Goal: Information Seeking & Learning: Learn about a topic

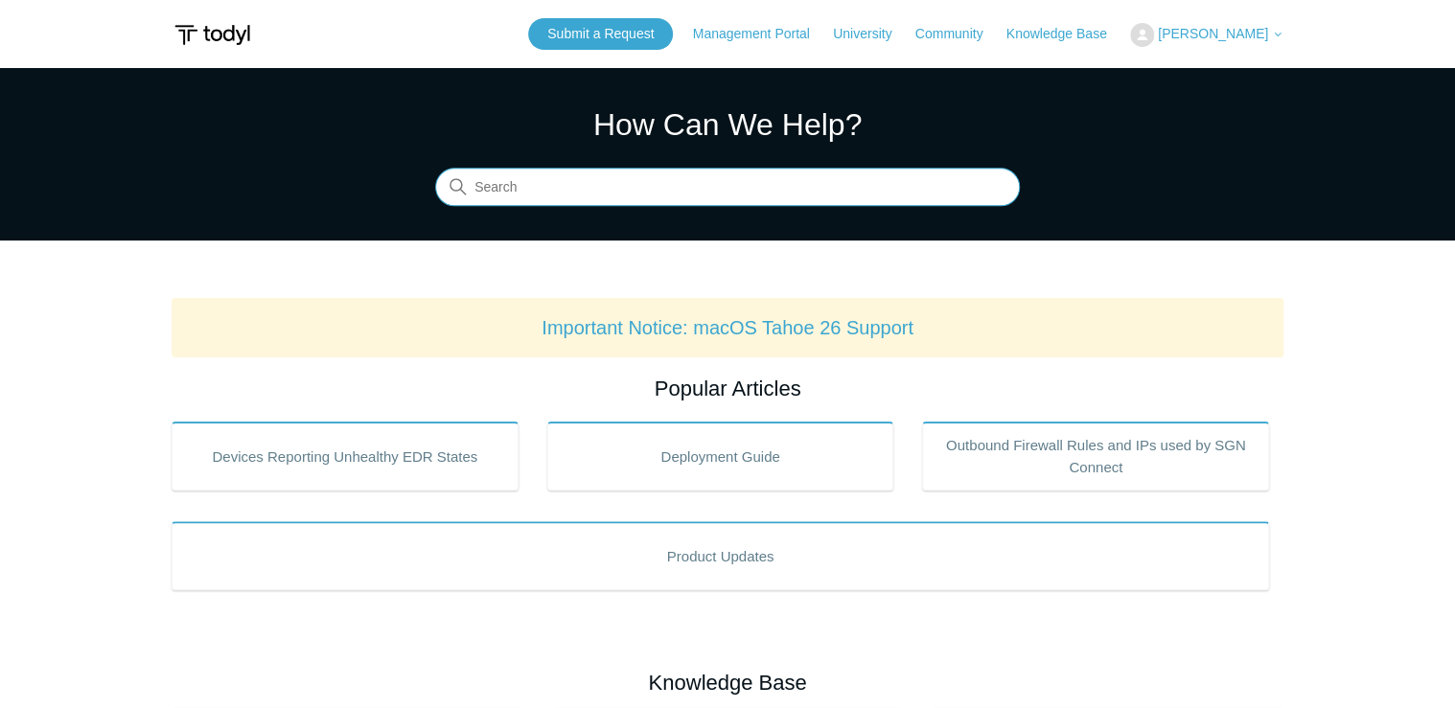
click at [539, 188] on input "Search" at bounding box center [727, 188] width 585 height 38
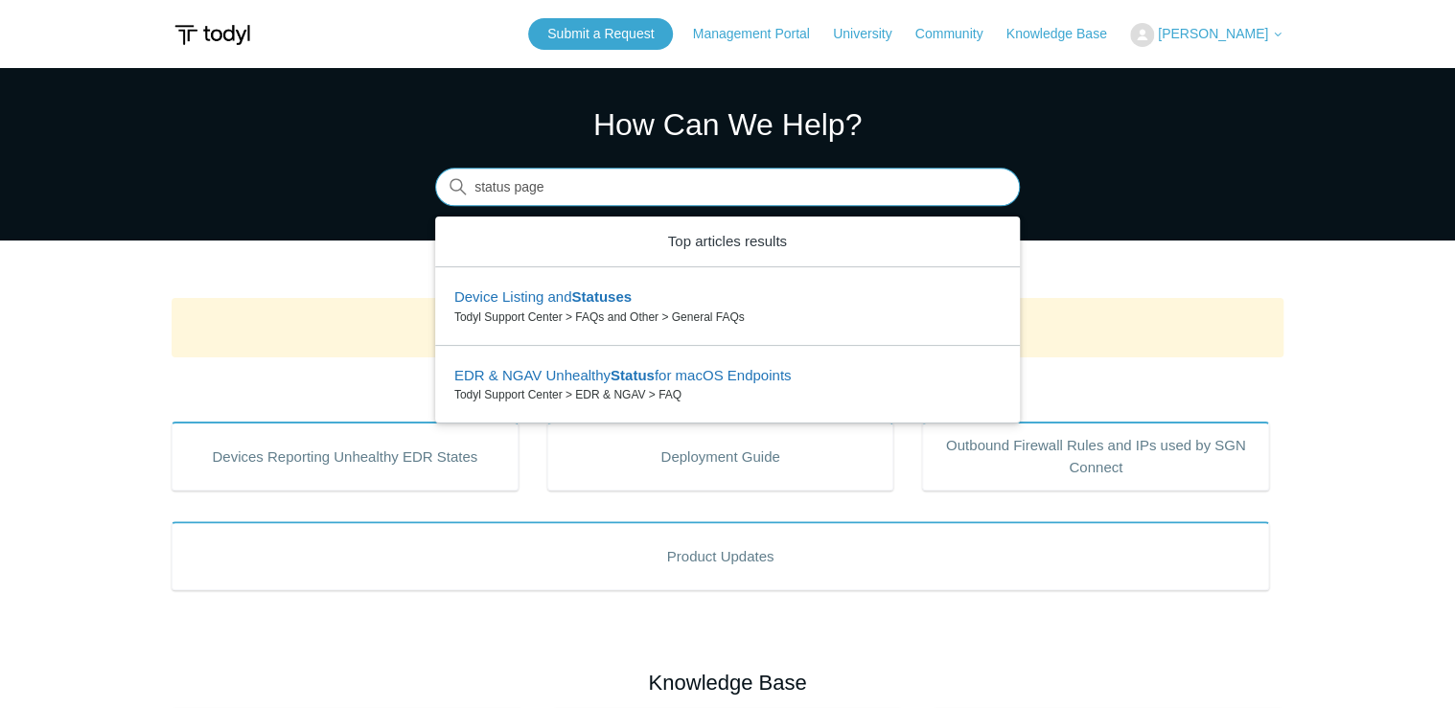
type input "status page"
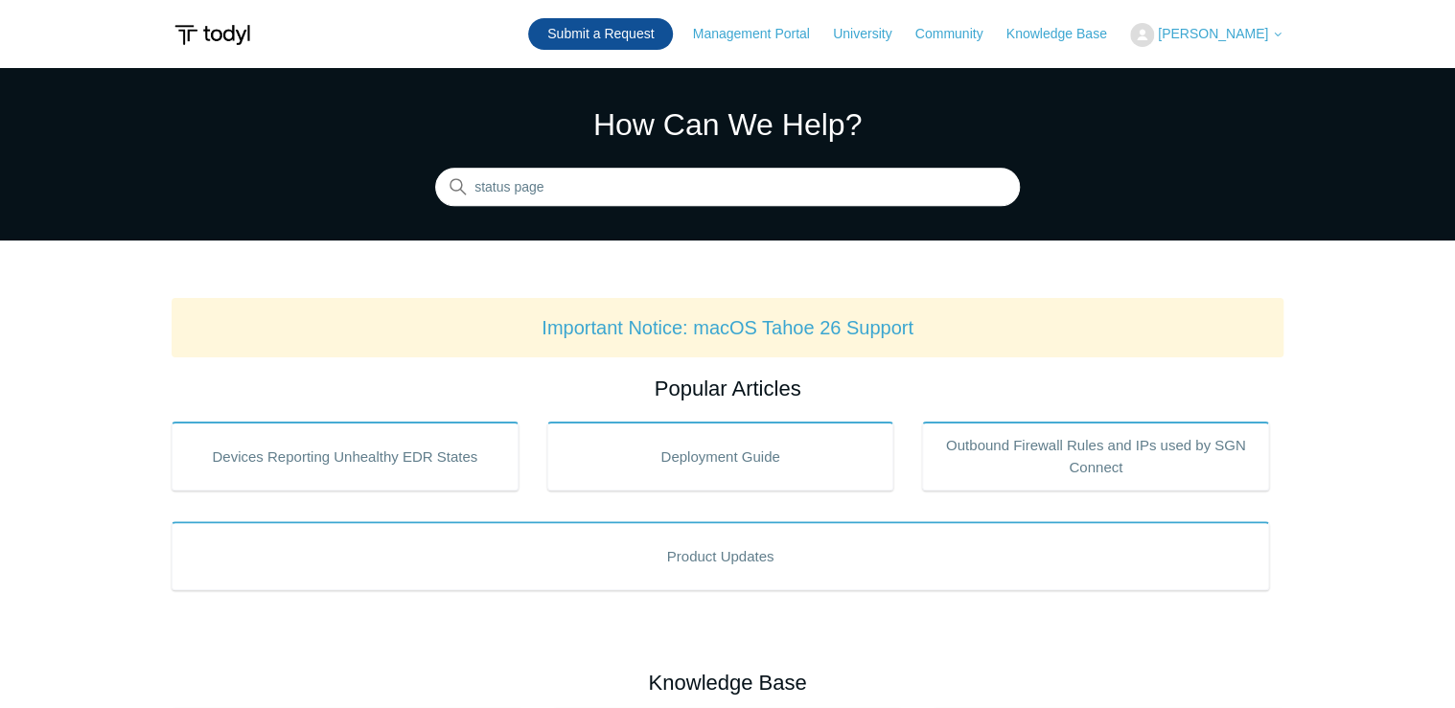
click at [590, 29] on link "Submit a Request" at bounding box center [600, 34] width 145 height 32
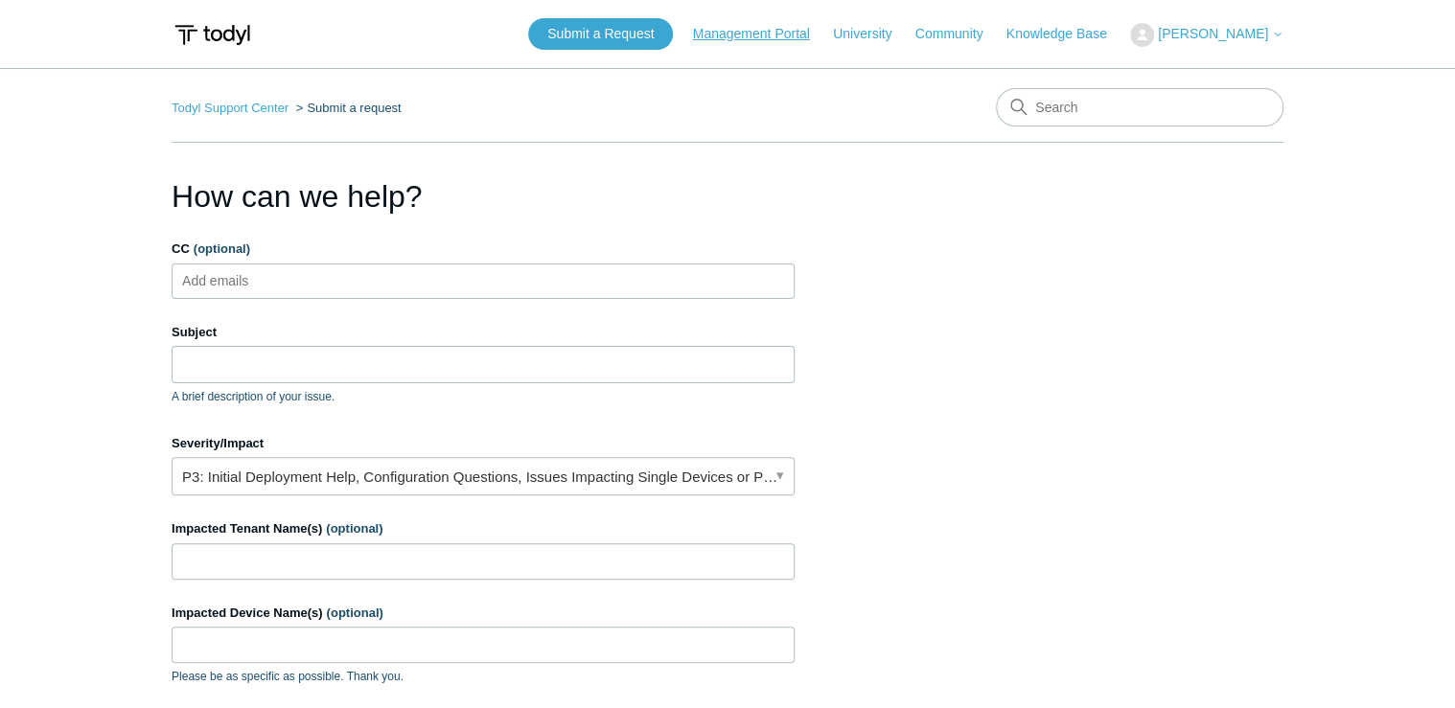
click at [736, 42] on link "Management Portal" at bounding box center [761, 34] width 136 height 20
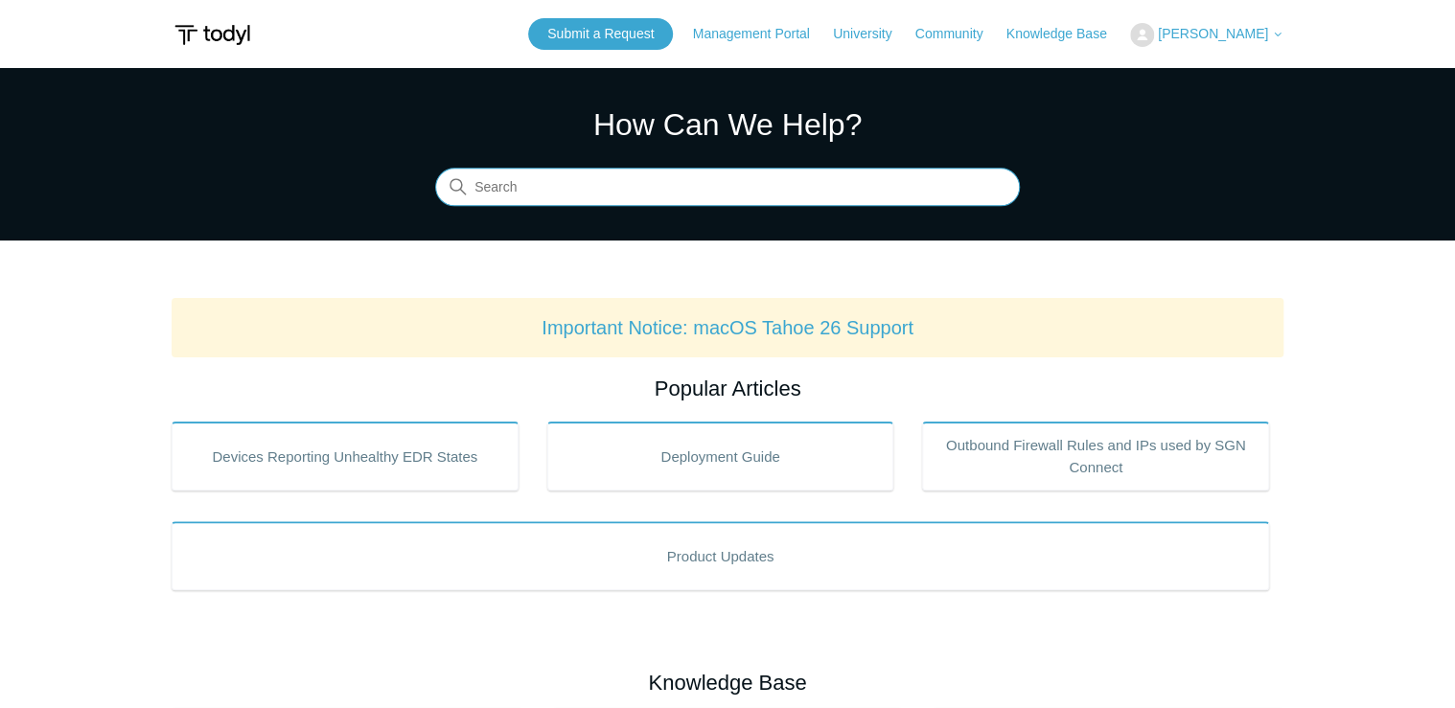
click at [539, 185] on input "Search" at bounding box center [727, 188] width 585 height 38
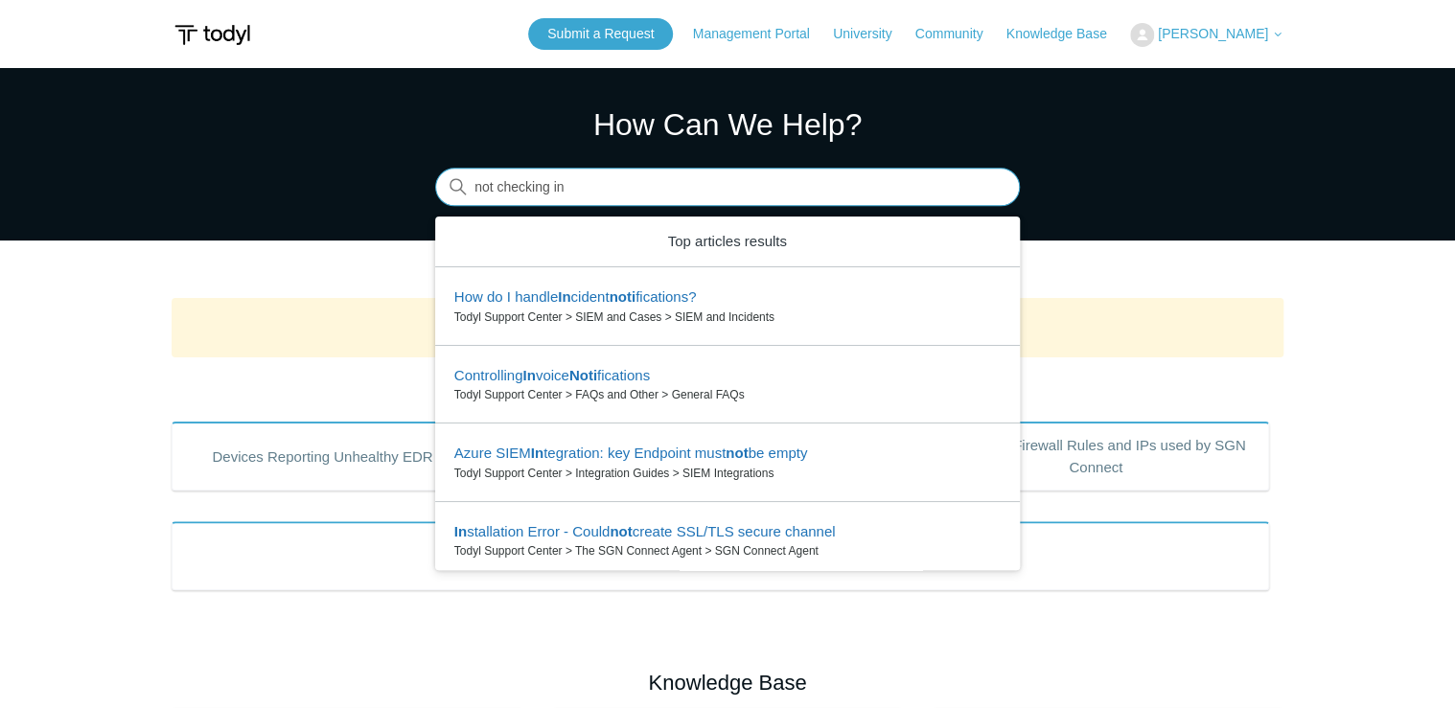
type input "not checking in"
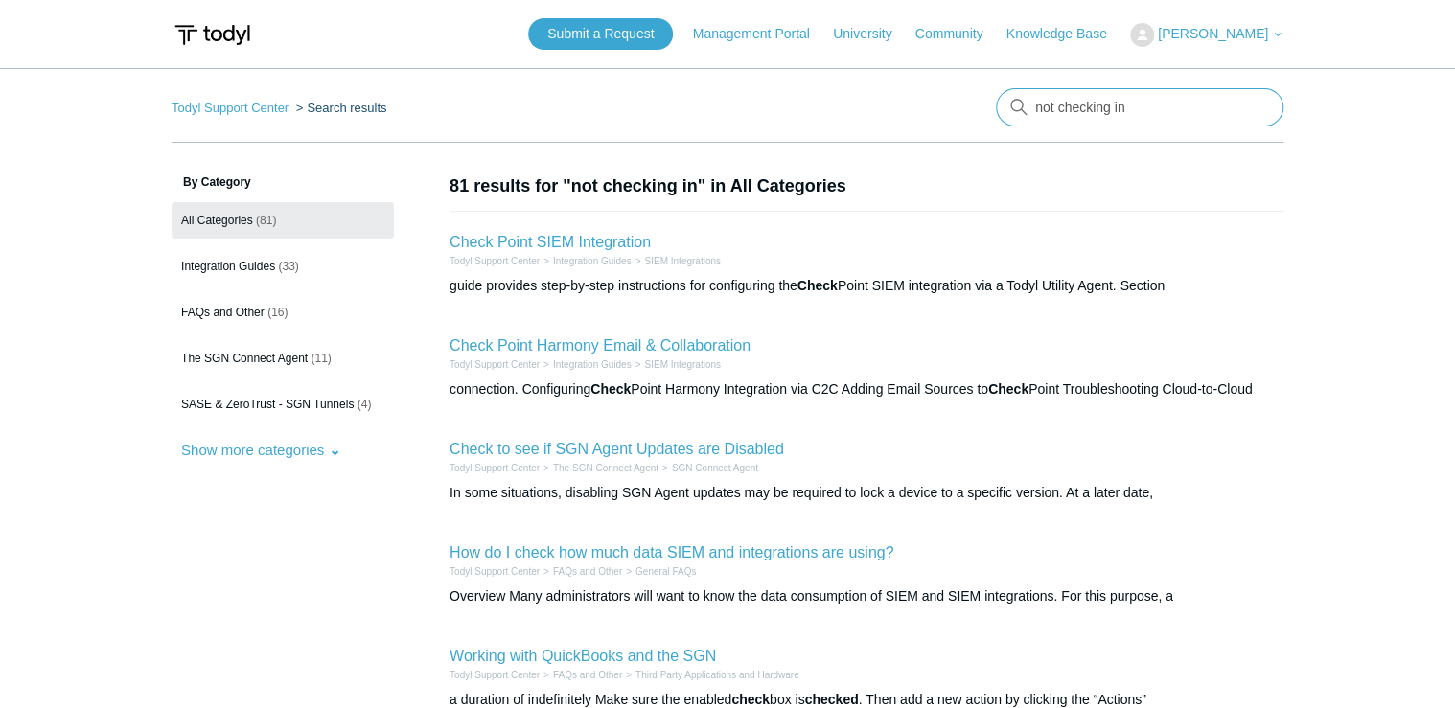
drag, startPoint x: 1139, startPoint y: 119, endPoint x: 939, endPoint y: 111, distance: 200.4
click at [939, 111] on nav "Todyl Support Center Search results There are no matching results in this help …" at bounding box center [728, 115] width 1112 height 55
type input "endpoint"
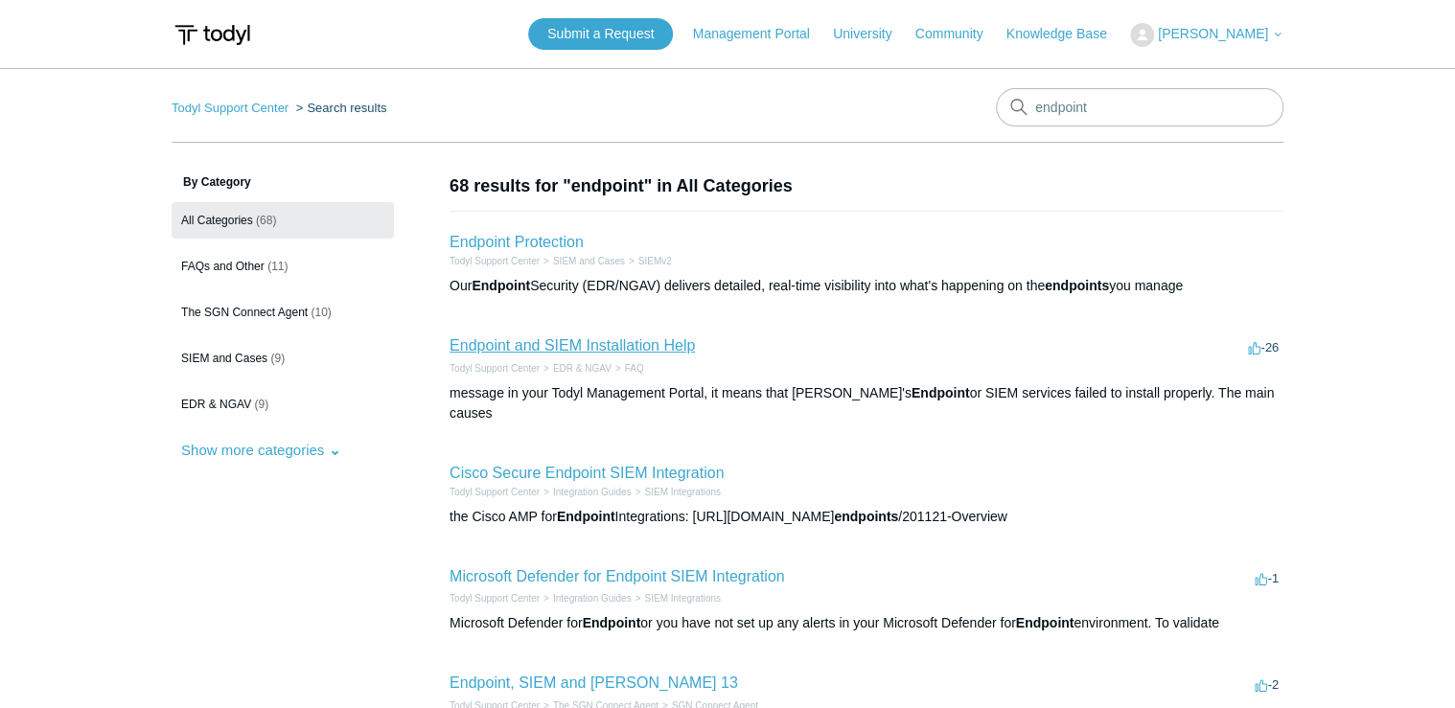
click at [659, 342] on link "Endpoint and SIEM Installation Help" at bounding box center [571, 345] width 245 height 16
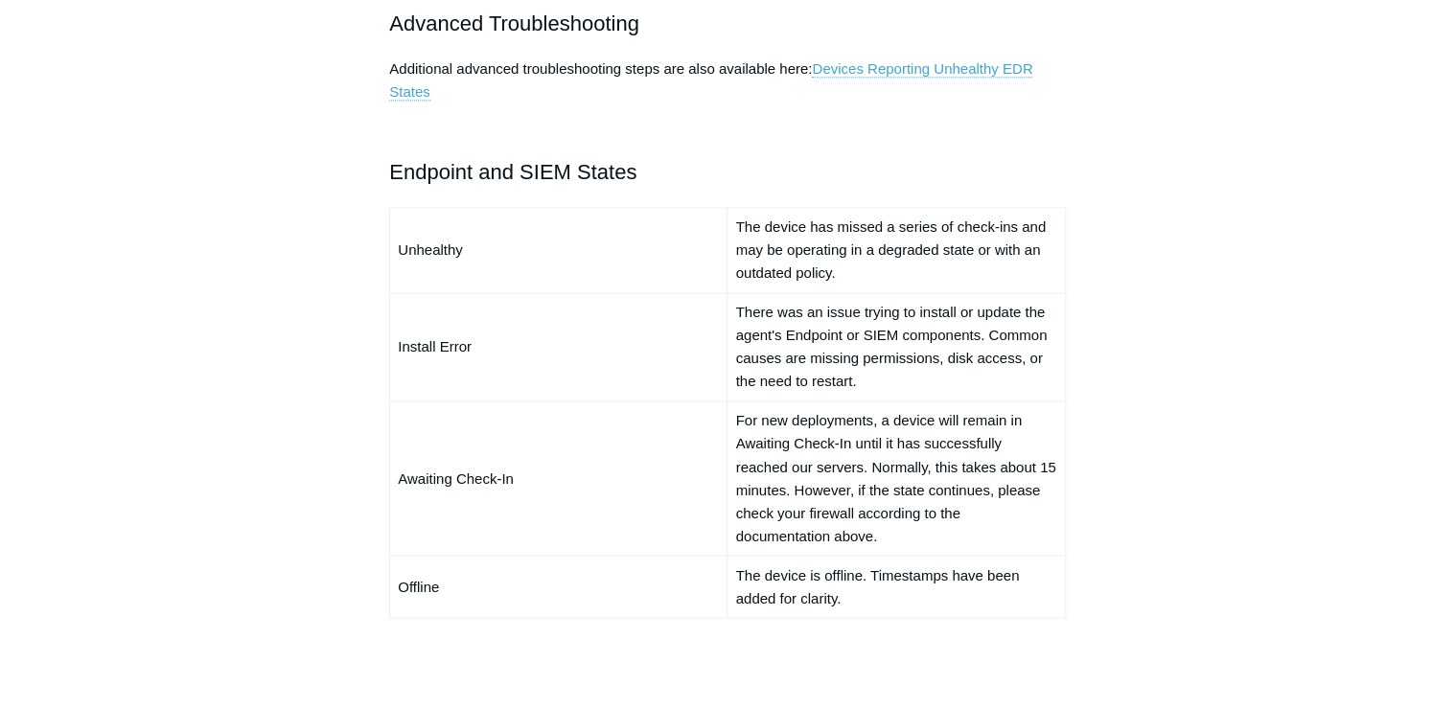
scroll to position [1380, 0]
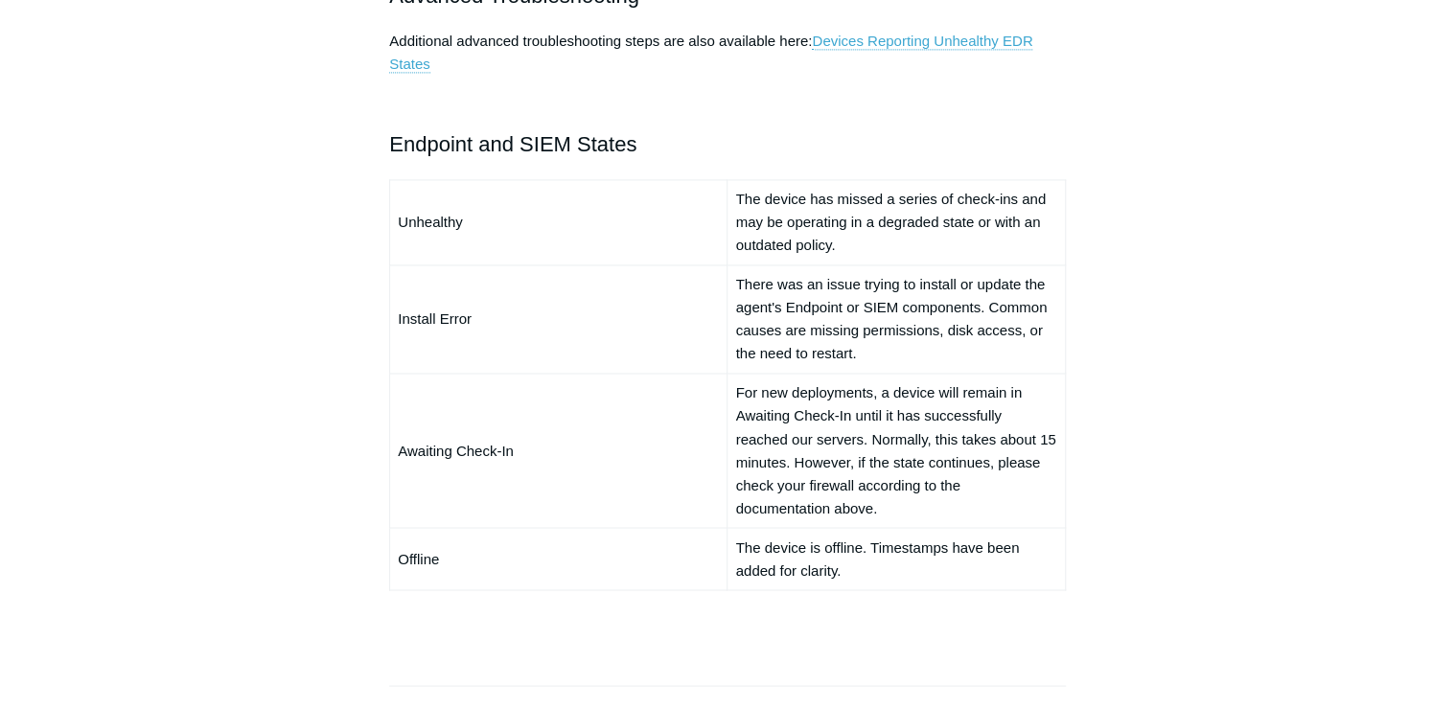
click at [373, 609] on article "Endpoint and SIEM Installation Help Follow Not yet followed by anyone If you re…" at bounding box center [727, 59] width 734 height 2530
